Goal: Check status: Check status

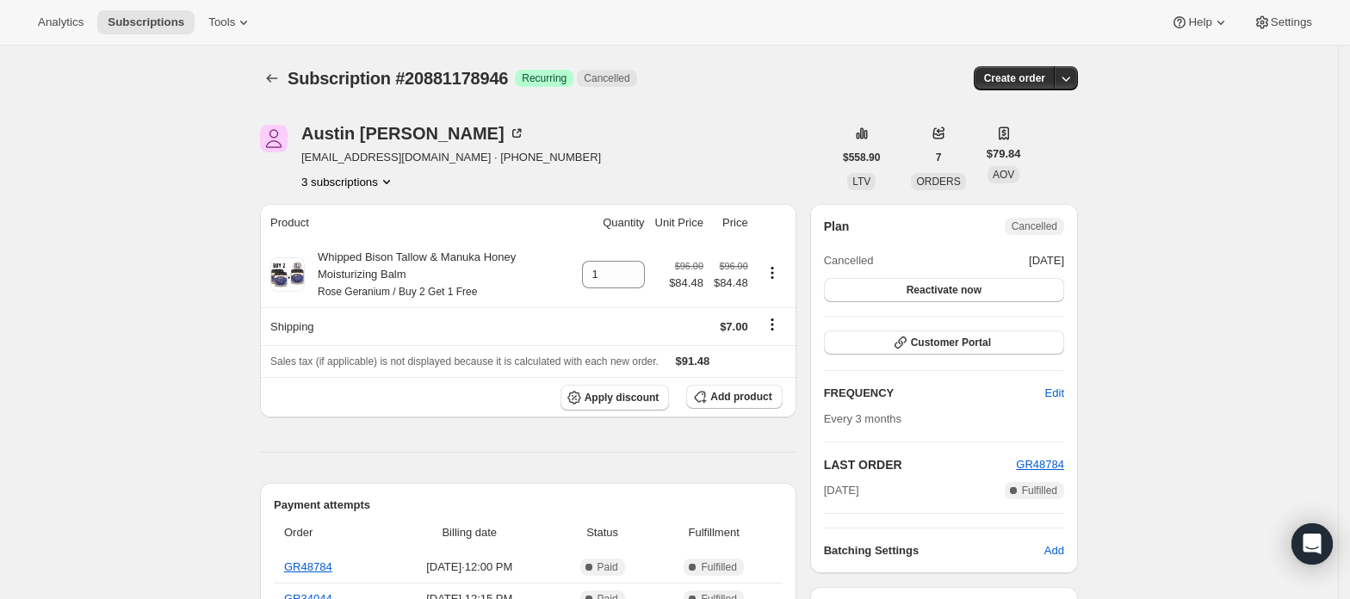
click at [380, 183] on button "3 subscriptions" at bounding box center [348, 181] width 94 height 17
click at [377, 233] on button "20881146178" at bounding box center [354, 243] width 130 height 28
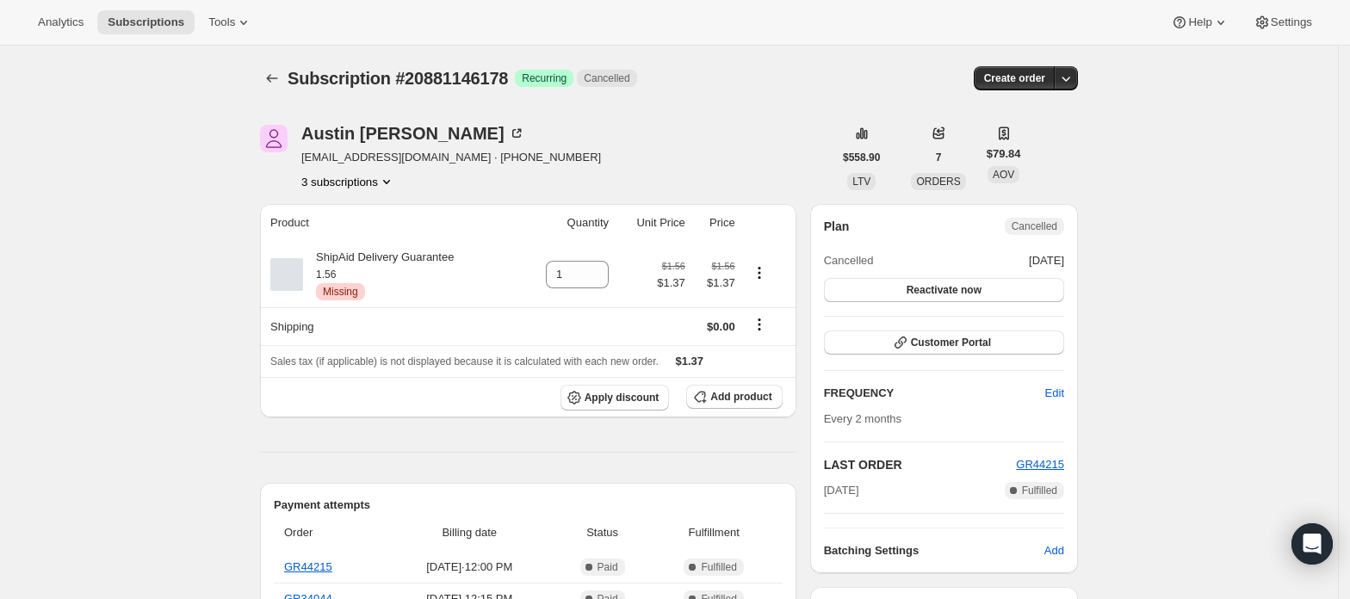
click at [377, 183] on button "3 subscriptions" at bounding box center [348, 181] width 94 height 17
click at [370, 202] on button "20239974722" at bounding box center [354, 214] width 130 height 28
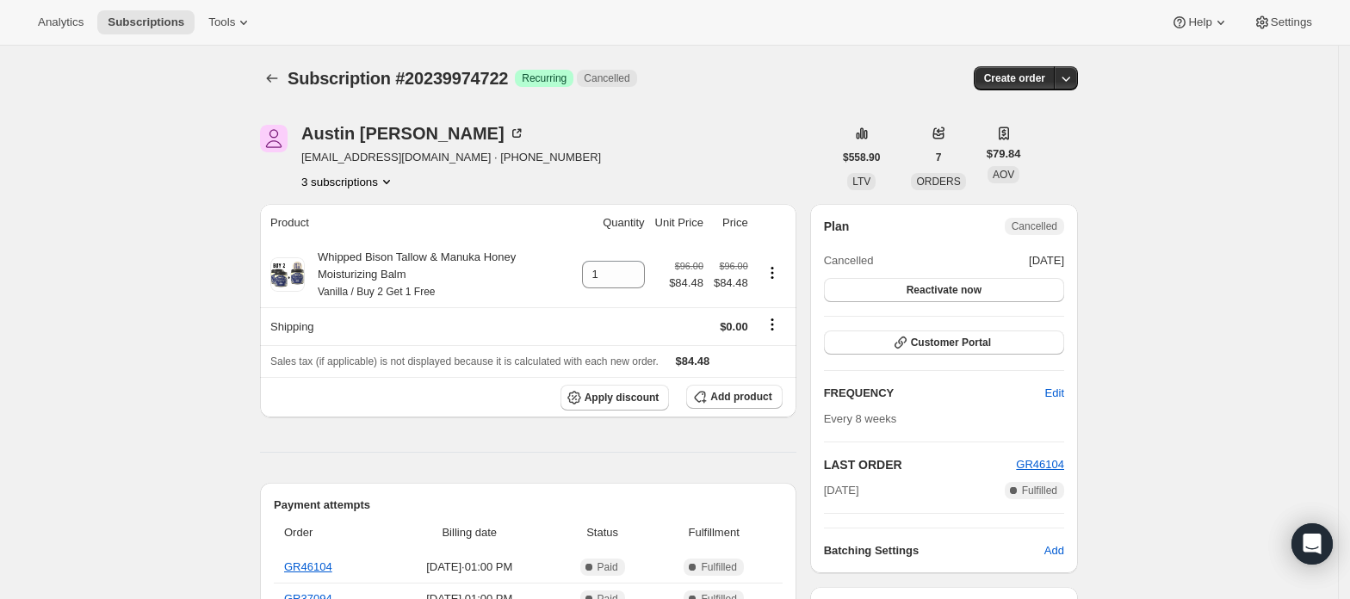
click at [377, 186] on button "3 subscriptions" at bounding box center [348, 181] width 94 height 17
click at [357, 237] on span "20881146178" at bounding box center [329, 243] width 69 height 13
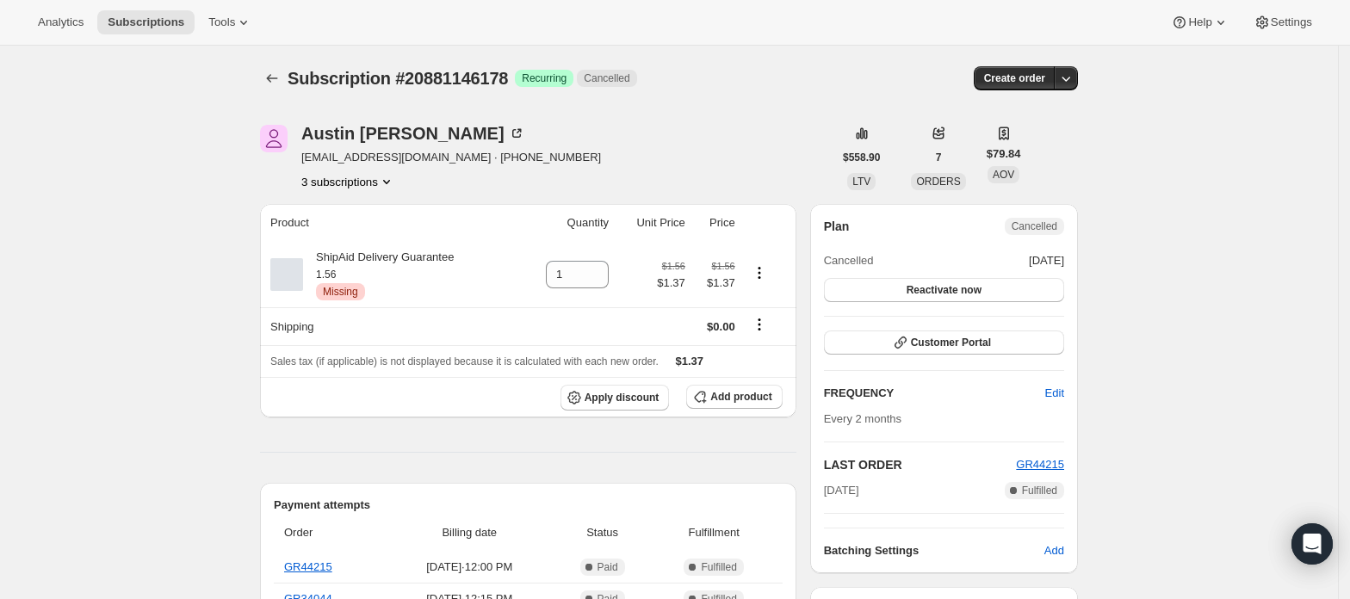
click at [379, 186] on button "3 subscriptions" at bounding box center [348, 181] width 94 height 17
click at [369, 267] on span "20881178946" at bounding box center [355, 272] width 120 height 17
